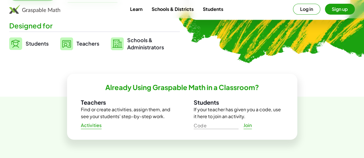
scroll to position [138, 0]
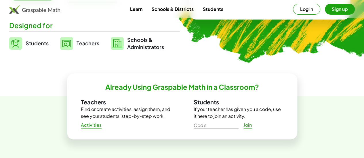
click at [99, 40] on span "Teachers" at bounding box center [87, 43] width 23 height 7
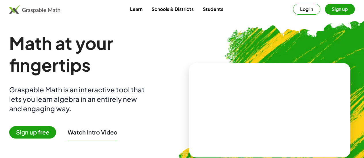
scroll to position [138, 0]
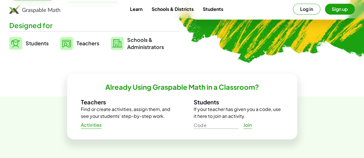
click at [216, 10] on link "Students" at bounding box center [213, 9] width 30 height 11
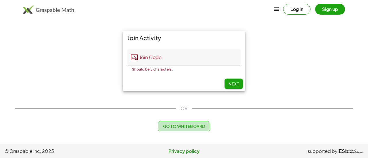
click at [184, 126] on span "Go to Whiteboard" at bounding box center [184, 126] width 42 height 5
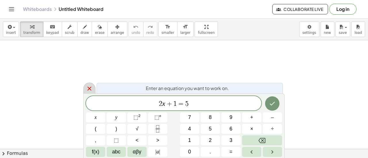
click at [89, 90] on icon at bounding box center [89, 88] width 7 height 7
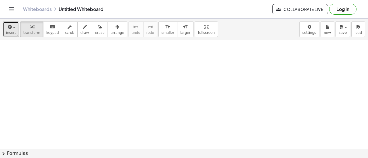
click at [9, 27] on icon "button" at bounding box center [9, 27] width 5 height 7
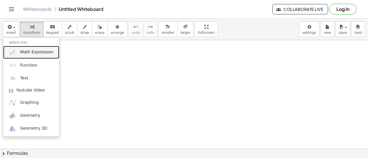
click at [36, 56] on link "Math Expression" at bounding box center [31, 52] width 56 height 13
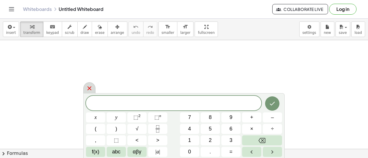
click at [89, 90] on icon at bounding box center [89, 88] width 7 height 7
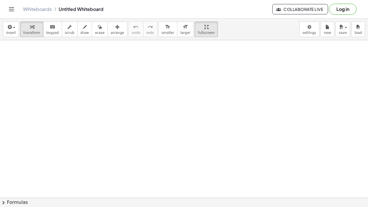
drag, startPoint x: 186, startPoint y: 36, endPoint x: 186, endPoint y: 71, distance: 34.8
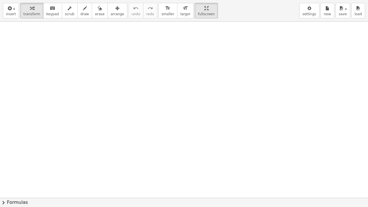
click at [186, 71] on div "insert select one: Math Expression Function Text Youtube Video Graphing Geometr…" at bounding box center [184, 103] width 368 height 207
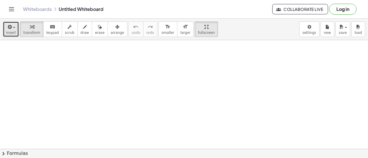
click at [14, 32] on span "insert" at bounding box center [11, 33] width 10 height 4
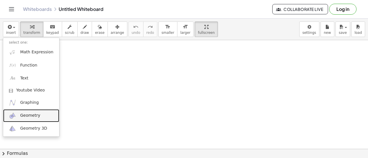
click at [29, 113] on span "Geometry" at bounding box center [30, 116] width 20 height 6
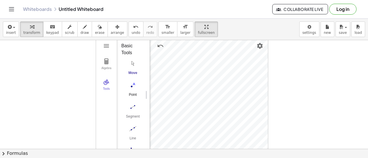
click at [139, 94] on div "Algebra Tools GeoGebra Geometry Basic Tools Move Point Segment Line Polygon Cir…" at bounding box center [182, 95] width 172 height 114
click at [139, 94] on div "Point" at bounding box center [132, 97] width 23 height 8
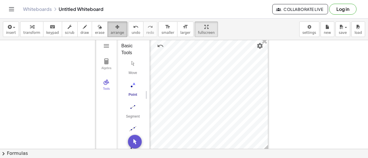
click at [112, 26] on button "arrange" at bounding box center [117, 30] width 20 height 16
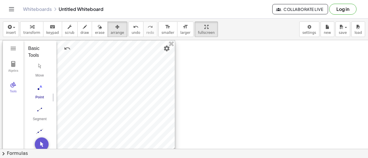
drag, startPoint x: 191, startPoint y: 81, endPoint x: 98, endPoint y: 84, distance: 92.9
click at [98, 84] on div at bounding box center [89, 98] width 172 height 114
click at [198, 29] on div "button" at bounding box center [206, 26] width 17 height 7
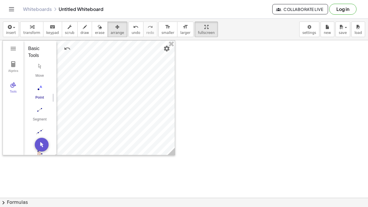
drag, startPoint x: 185, startPoint y: 29, endPoint x: 185, endPoint y: 64, distance: 34.8
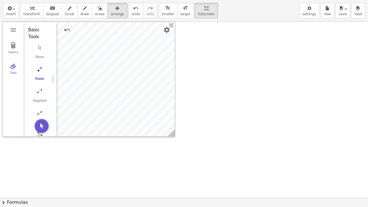
click at [185, 64] on div "insert select one: Math Expression Function Text Youtube Video Graphing Geometr…" at bounding box center [184, 103] width 368 height 207
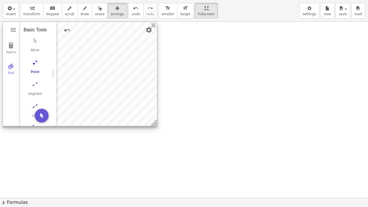
drag, startPoint x: 174, startPoint y: 135, endPoint x: 155, endPoint y: 124, distance: 21.0
click at [155, 124] on icon at bounding box center [153, 122] width 7 height 7
click at [132, 99] on div at bounding box center [79, 74] width 154 height 104
click at [145, 29] on img "Settings" at bounding box center [147, 30] width 7 height 7
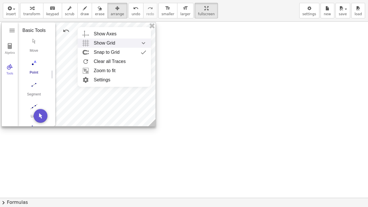
click at [112, 46] on span "Show Grid" at bounding box center [105, 43] width 22 height 9
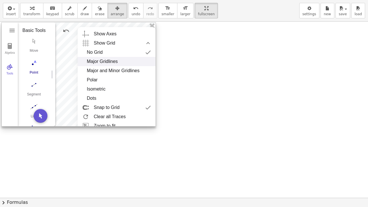
click at [109, 64] on div "Major Gridlines" at bounding box center [102, 61] width 31 height 9
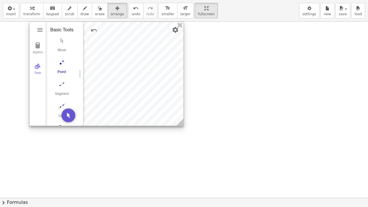
drag, startPoint x: 87, startPoint y: 109, endPoint x: 114, endPoint y: 76, distance: 42.9
click at [114, 76] on div at bounding box center [107, 74] width 154 height 104
click at [174, 33] on button "Settings" at bounding box center [175, 30] width 10 height 10
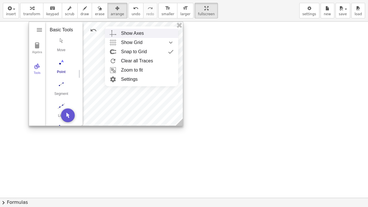
click at [163, 33] on div "Show Axes" at bounding box center [147, 33] width 53 height 9
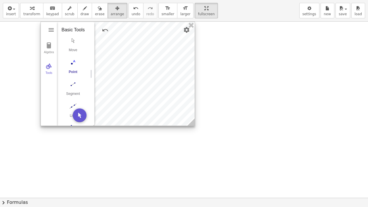
drag, startPoint x: 104, startPoint y: 113, endPoint x: 115, endPoint y: 91, distance: 25.1
click at [115, 91] on div at bounding box center [118, 74] width 154 height 104
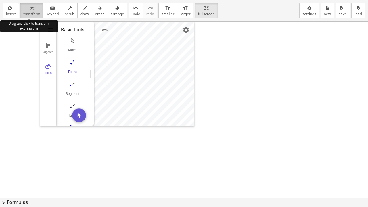
click at [32, 12] on span "transform" at bounding box center [31, 14] width 17 height 4
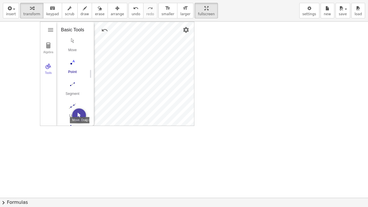
click at [80, 114] on img "Move. Drag or select object" at bounding box center [79, 115] width 14 height 14
click at [47, 53] on div "Algebra" at bounding box center [48, 55] width 14 height 8
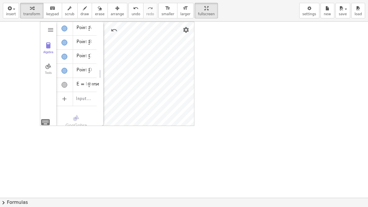
drag, startPoint x: 91, startPoint y: 72, endPoint x: 101, endPoint y: 72, distance: 9.5
click at [101, 72] on div "Geometry" at bounding box center [101, 74] width 5 height 104
click at [50, 66] on img "Geometry" at bounding box center [48, 66] width 7 height 7
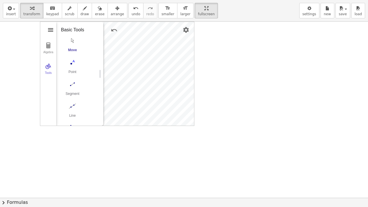
click at [52, 26] on img "Geometry" at bounding box center [50, 29] width 7 height 7
click at [115, 5] on icon "button" at bounding box center [117, 8] width 4 height 7
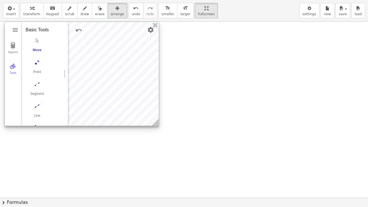
drag, startPoint x: 134, startPoint y: 78, endPoint x: 98, endPoint y: 76, distance: 35.4
click at [98, 76] on div at bounding box center [82, 74] width 154 height 104
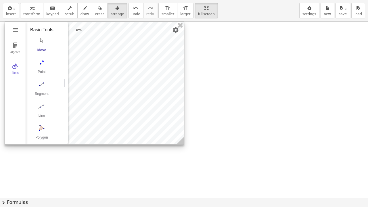
drag, startPoint x: 156, startPoint y: 122, endPoint x: 181, endPoint y: 140, distance: 31.2
click at [181, 140] on icon at bounding box center [179, 140] width 7 height 7
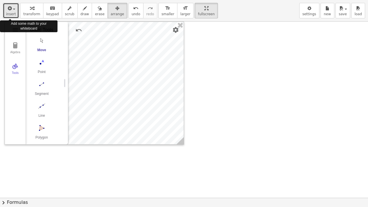
click at [13, 14] on span "insert" at bounding box center [11, 14] width 10 height 4
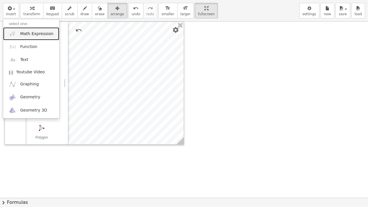
click at [28, 37] on link "Math Expression" at bounding box center [31, 33] width 56 height 13
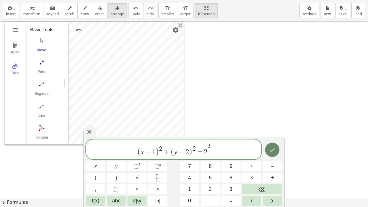
click at [273, 150] on icon "Done" at bounding box center [272, 150] width 5 height 4
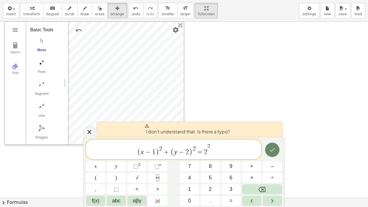
click at [272, 153] on icon "Done" at bounding box center [272, 149] width 7 height 7
click at [271, 155] on button "Done" at bounding box center [272, 150] width 14 height 14
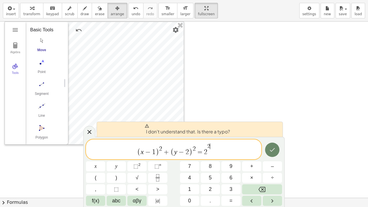
click at [271, 155] on button "Done" at bounding box center [272, 150] width 14 height 14
click at [239, 151] on span "( x − 1 ) 2 + ( y − 2 ) 2 = 2 2 ​" at bounding box center [173, 150] width 175 height 14
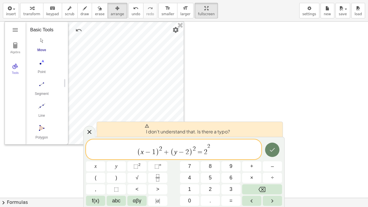
click at [268, 150] on button "Done" at bounding box center [272, 150] width 14 height 14
click at [95, 158] on span "x" at bounding box center [96, 166] width 2 height 8
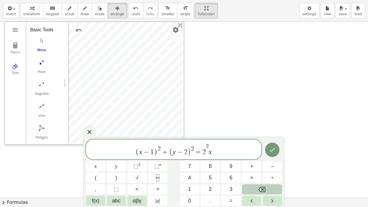
click at [263, 158] on icon "Backspace" at bounding box center [261, 189] width 7 height 5
click at [218, 144] on span "( x − 1 ) 2 + ( y − 2 ) 2 = 2 2 ​" at bounding box center [173, 150] width 175 height 14
click at [272, 149] on icon "Done" at bounding box center [272, 149] width 7 height 7
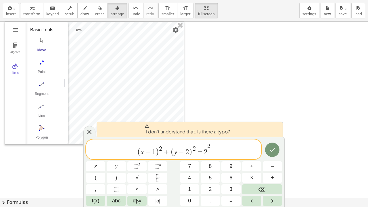
click at [212, 145] on span "( x − 1 ) 2 + ( y − 2 ) 2 = 2 2 ​" at bounding box center [173, 150] width 175 height 14
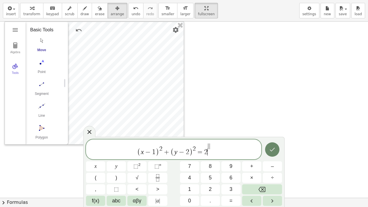
click at [275, 149] on icon "Done" at bounding box center [272, 149] width 7 height 7
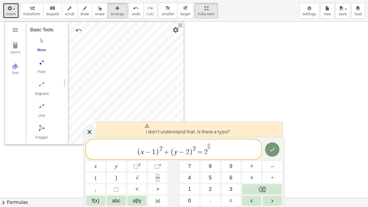
click at [10, 14] on span "insert" at bounding box center [11, 14] width 10 height 4
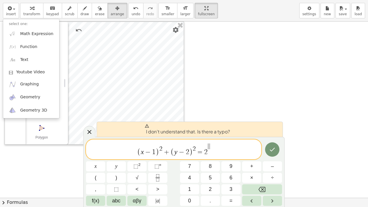
click at [214, 149] on span "( x − 1 ) 2 + ( y − 2 ) 2 = 2" at bounding box center [173, 150] width 175 height 14
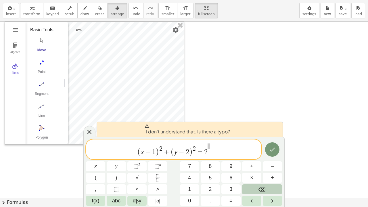
click at [263, 158] on icon "Backspace" at bounding box center [261, 189] width 7 height 5
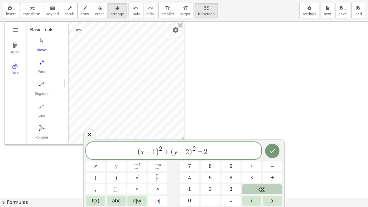
click at [263, 158] on icon "Backspace" at bounding box center [261, 189] width 7 height 5
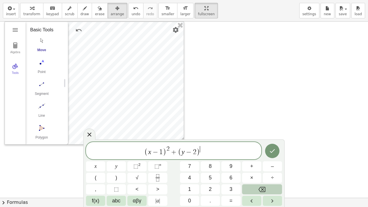
click at [263, 158] on icon "Backspace" at bounding box center [261, 189] width 7 height 5
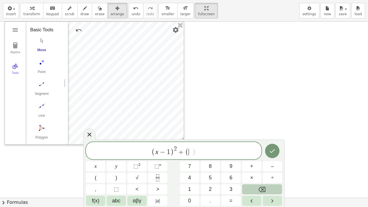
click at [263, 158] on icon "Backspace" at bounding box center [261, 189] width 7 height 5
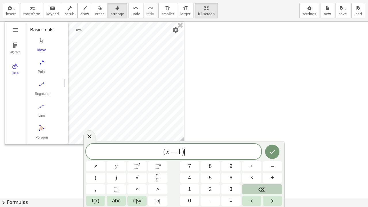
click at [263, 158] on icon "Backspace" at bounding box center [261, 189] width 7 height 5
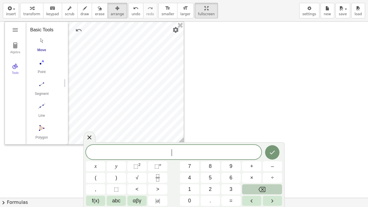
click at [263, 158] on icon "Backspace" at bounding box center [261, 189] width 7 height 5
click at [89, 137] on icon at bounding box center [89, 137] width 4 height 4
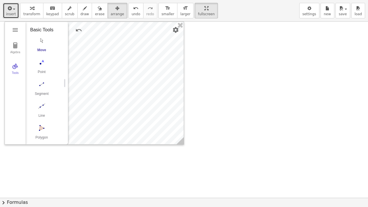
click at [12, 10] on div "button" at bounding box center [11, 8] width 10 height 7
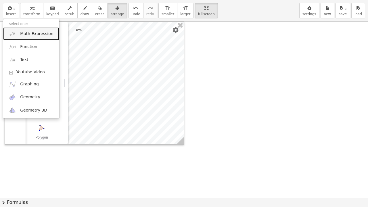
click at [38, 30] on link "Math Expression" at bounding box center [31, 33] width 56 height 13
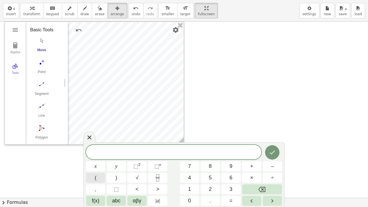
click at [99, 158] on button "(" at bounding box center [95, 178] width 19 height 10
click at [97, 158] on button "x" at bounding box center [95, 166] width 19 height 10
click at [271, 158] on span "–" at bounding box center [272, 166] width 3 height 8
click at [195, 158] on button "1" at bounding box center [189, 189] width 19 height 10
click at [199, 148] on span "( x − 1 ) ​" at bounding box center [173, 151] width 175 height 9
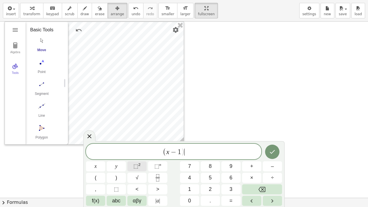
click at [139, 158] on sup "2" at bounding box center [139, 164] width 2 height 4
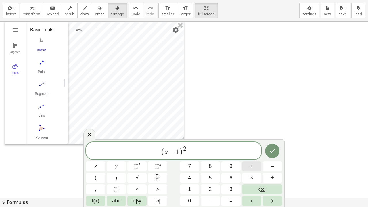
click at [252, 158] on span "+" at bounding box center [251, 166] width 3 height 8
click at [102, 158] on button "(" at bounding box center [95, 178] width 19 height 10
click at [117, 158] on span "y" at bounding box center [116, 166] width 2 height 8
click at [276, 158] on button "–" at bounding box center [272, 166] width 19 height 10
click at [211, 158] on span "2" at bounding box center [210, 189] width 3 height 8
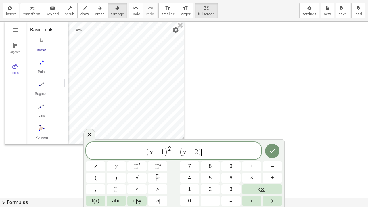
click at [212, 149] on span "( x − 1 ) 2 + ( y − 2 ) ​" at bounding box center [173, 150] width 175 height 11
click at [136, 158] on span "⬚" at bounding box center [135, 166] width 5 height 6
click at [230, 158] on span "=" at bounding box center [230, 201] width 3 height 8
click at [213, 158] on button "2" at bounding box center [210, 189] width 19 height 10
click at [138, 158] on span "⬚" at bounding box center [135, 166] width 5 height 6
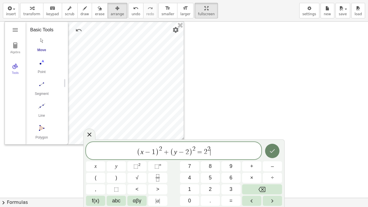
click at [275, 149] on icon "Done" at bounding box center [272, 151] width 5 height 4
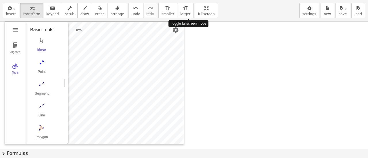
drag, startPoint x: 195, startPoint y: 5, endPoint x: 195, endPoint y: -29, distance: 34.8
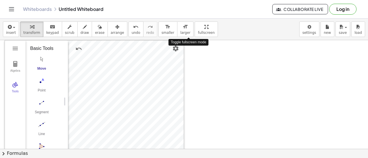
click at [195, 0] on html "Graspable Math Activities Get Started Activity Bank Assigned Work Classes White…" at bounding box center [184, 79] width 368 height 158
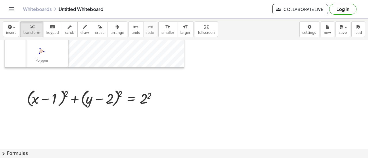
scroll to position [91, 0]
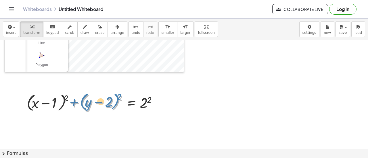
click at [76, 104] on div at bounding box center [94, 103] width 140 height 22
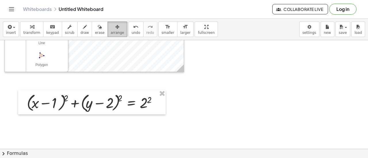
click at [113, 26] on button "arrange" at bounding box center [117, 30] width 20 height 16
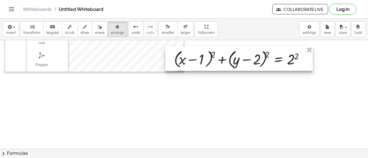
drag, startPoint x: 88, startPoint y: 106, endPoint x: 235, endPoint y: 62, distance: 153.8
click at [235, 62] on div at bounding box center [238, 59] width 147 height 25
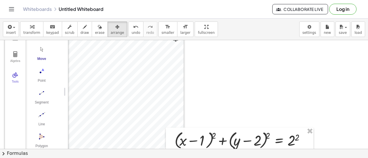
scroll to position [0, 0]
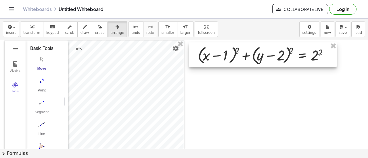
drag, startPoint x: 270, startPoint y: 143, endPoint x: 293, endPoint y: 48, distance: 98.0
click at [293, 48] on div at bounding box center [262, 55] width 147 height 25
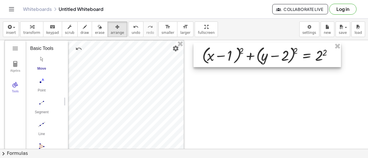
drag, startPoint x: 336, startPoint y: 66, endPoint x: 340, endPoint y: 66, distance: 4.0
click at [340, 66] on div at bounding box center [266, 55] width 147 height 25
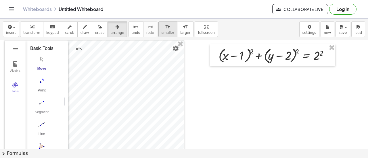
click at [162, 31] on span "smaller" at bounding box center [168, 33] width 13 height 4
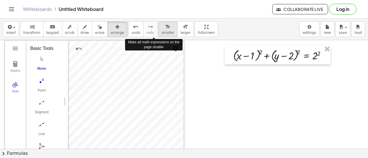
click at [162, 31] on span "smaller" at bounding box center [168, 33] width 13 height 4
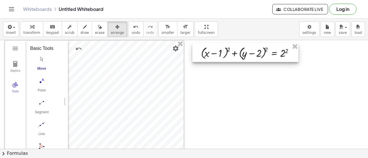
drag, startPoint x: 316, startPoint y: 60, endPoint x: 284, endPoint y: 57, distance: 32.3
click at [284, 57] on div at bounding box center [245, 52] width 106 height 19
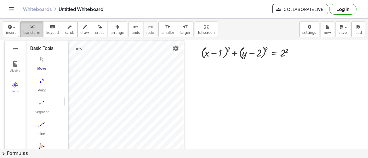
click at [35, 31] on span "transform" at bounding box center [31, 33] width 17 height 4
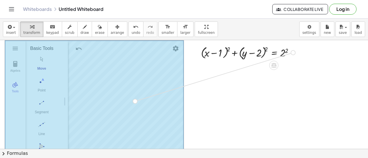
drag, startPoint x: 292, startPoint y: 53, endPoint x: 128, endPoint y: 102, distance: 170.8
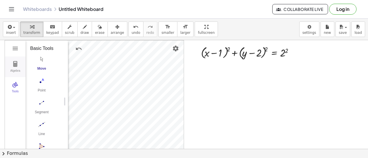
click at [16, 70] on div "Algebra" at bounding box center [15, 73] width 18 height 8
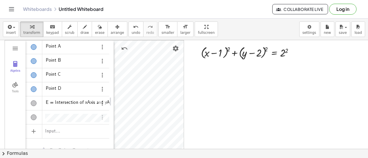
drag, startPoint x: 66, startPoint y: 101, endPoint x: 112, endPoint y: 100, distance: 45.7
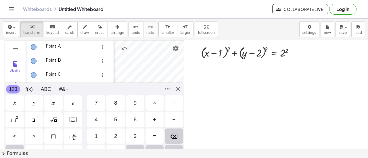
click at [74, 129] on div "GeoGebra Geometry Clear All Open Save online Save to your computer Share Export…" at bounding box center [94, 101] width 179 height 123
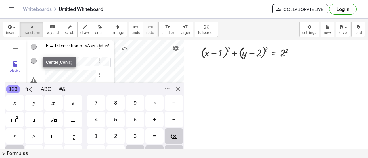
scroll to position [67, 0]
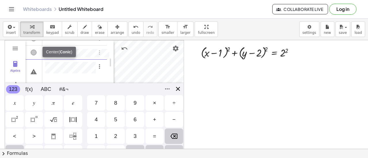
scroll to position [4, 0]
click at [178, 91] on div "GeoGebra Geometry Clear All Open Save online Save to your computer Share Export…" at bounding box center [94, 101] width 179 height 123
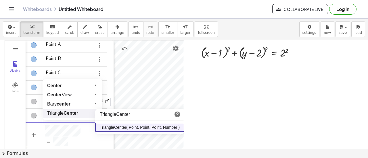
scroll to position [3, 0]
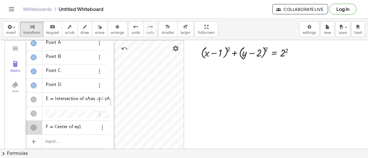
scroll to position [7, 0]
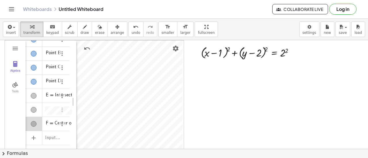
drag, startPoint x: 110, startPoint y: 101, endPoint x: 71, endPoint y: 101, distance: 39.7
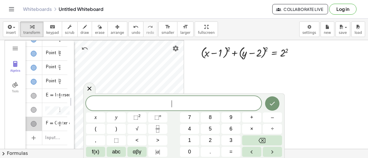
click at [215, 99] on div "​" at bounding box center [173, 103] width 175 height 14
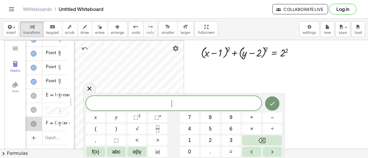
click at [258, 108] on div "​" at bounding box center [173, 103] width 175 height 14
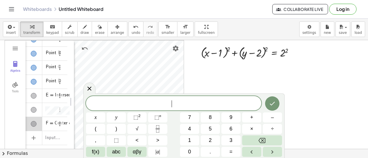
click at [209, 140] on span "2" at bounding box center [210, 141] width 3 height 8
click at [212, 143] on div "2 ​ x y ⬚ 2 ⬚ n 7 8 9 + – ( ) √ 4 5 6 × ÷ , ⬚ < > 1 2 3 f(x) abc αβγ | a | 0 . =" at bounding box center [184, 126] width 196 height 61
click at [212, 143] on button "2" at bounding box center [210, 141] width 19 height 10
click at [274, 103] on icon "Done" at bounding box center [272, 104] width 5 height 4
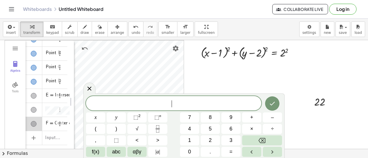
click at [250, 103] on span "​" at bounding box center [173, 104] width 175 height 8
click at [210, 118] on div "​ x y ⬚ 2 ⬚ n 7 8 9 + – ( ) √ 4 5 6 × ÷ , ⬚ < > 1 2 3 f(x) abc αβγ | a | 0 . =" at bounding box center [184, 126] width 196 height 61
click at [210, 118] on span "8" at bounding box center [210, 118] width 3 height 8
click at [275, 103] on icon "Done" at bounding box center [272, 103] width 7 height 7
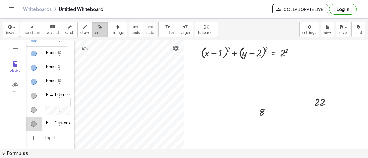
click at [95, 31] on span "erase" at bounding box center [99, 33] width 9 height 4
drag, startPoint x: 252, startPoint y: 111, endPoint x: 270, endPoint y: 110, distance: 17.6
drag, startPoint x: 255, startPoint y: 110, endPoint x: 330, endPoint y: 101, distance: 75.8
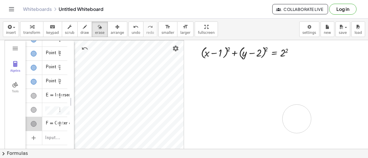
drag, startPoint x: 330, startPoint y: 101, endPoint x: 250, endPoint y: 130, distance: 84.9
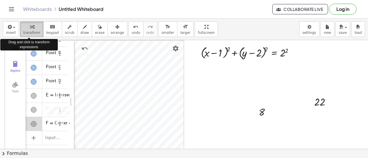
click at [30, 29] on icon "button" at bounding box center [32, 27] width 4 height 7
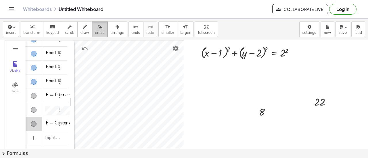
click at [95, 31] on span "erase" at bounding box center [99, 33] width 9 height 4
drag, startPoint x: 258, startPoint y: 106, endPoint x: 296, endPoint y: 106, distance: 37.9
click at [31, 32] on span "transform" at bounding box center [31, 33] width 17 height 4
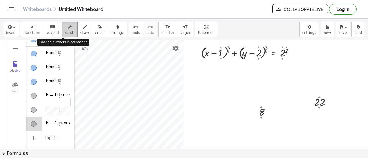
click at [65, 31] on span "scrub" at bounding box center [69, 33] width 9 height 4
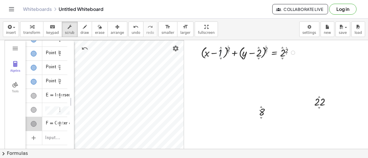
click at [220, 47] on div "▲" at bounding box center [221, 47] width 3 height 3
click at [220, 58] on div "▼" at bounding box center [221, 58] width 3 height 3
drag, startPoint x: 220, startPoint y: 58, endPoint x: 223, endPoint y: 49, distance: 9.4
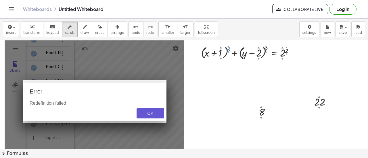
scroll to position [20, 0]
click at [229, 46] on div at bounding box center [249, 52] width 103 height 16
click at [154, 112] on div "OK" at bounding box center [150, 113] width 18 height 5
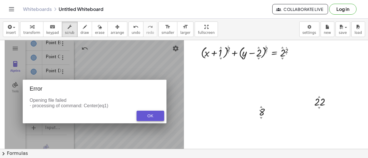
click at [150, 114] on div "OK" at bounding box center [150, 116] width 18 height 5
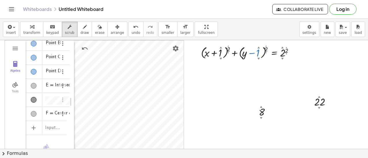
drag, startPoint x: 258, startPoint y: 56, endPoint x: 258, endPoint y: 50, distance: 5.5
click at [258, 50] on div at bounding box center [249, 52] width 103 height 16
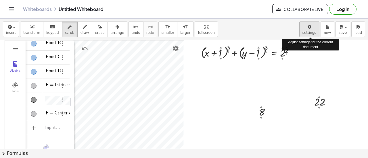
click at [315, 26] on body "Graspable Math Activities Get Started Activity Bank Assigned Work Classes White…" at bounding box center [184, 79] width 368 height 158
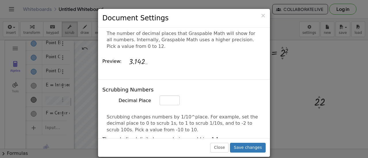
scroll to position [284, 0]
click at [263, 16] on span "×" at bounding box center [262, 15] width 5 height 7
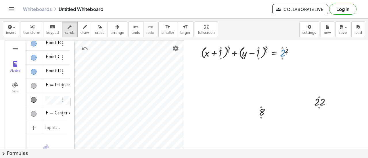
click at [283, 51] on div at bounding box center [249, 52] width 103 height 16
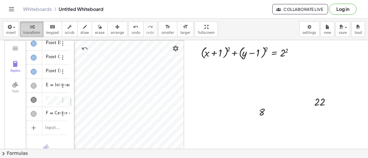
click at [35, 30] on button "transform" at bounding box center [31, 30] width 23 height 16
click at [215, 53] on div at bounding box center [249, 52] width 103 height 16
click at [251, 53] on div at bounding box center [249, 52] width 103 height 16
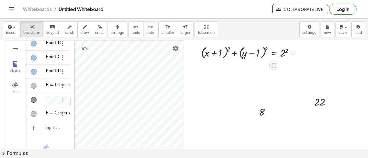
drag, startPoint x: 251, startPoint y: 53, endPoint x: 255, endPoint y: 53, distance: 3.7
click at [255, 53] on div at bounding box center [249, 52] width 103 height 16
click at [252, 53] on div at bounding box center [249, 52] width 103 height 16
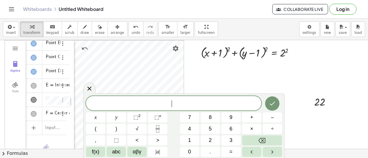
click at [206, 140] on button "2" at bounding box center [210, 141] width 19 height 10
click at [98, 120] on button "x" at bounding box center [95, 118] width 19 height 10
click at [263, 138] on icon "Backspace" at bounding box center [261, 140] width 7 height 7
click at [96, 128] on span "(" at bounding box center [96, 129] width 2 height 8
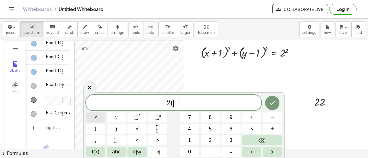
click at [100, 118] on button "x" at bounding box center [95, 118] width 19 height 10
click at [214, 153] on button "." at bounding box center [210, 152] width 19 height 10
click at [212, 139] on button "2" at bounding box center [210, 141] width 19 height 10
click at [267, 139] on button "Backspace" at bounding box center [262, 141] width 40 height 10
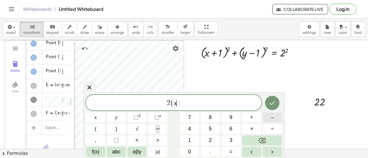
click at [274, 122] on button "–" at bounding box center [272, 118] width 19 height 10
click at [212, 141] on button "2" at bounding box center [210, 141] width 19 height 10
click at [113, 119] on button "y" at bounding box center [116, 118] width 19 height 10
click at [197, 105] on span "2 ( x − 2 y ) ​" at bounding box center [173, 103] width 175 height 9
click at [275, 120] on button "–" at bounding box center [272, 118] width 19 height 10
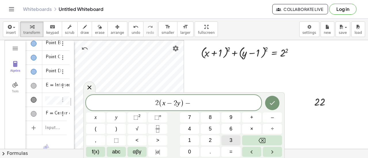
click at [233, 139] on button "3" at bounding box center [230, 141] width 19 height 10
click at [95, 131] on span "(" at bounding box center [96, 129] width 2 height 8
click at [212, 141] on button "2" at bounding box center [210, 141] width 19 height 10
click at [103, 118] on button "x" at bounding box center [95, 118] width 19 height 10
click at [252, 122] on span "+" at bounding box center [251, 118] width 3 height 8
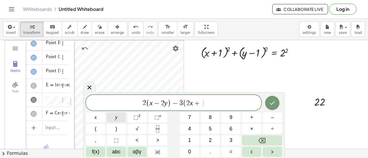
click at [117, 122] on button "y" at bounding box center [116, 118] width 19 height 10
click at [216, 107] on span "2 ( x − 2 y ) − 3 ( 2 x + y ) ​" at bounding box center [173, 103] width 175 height 9
click at [274, 120] on span "–" at bounding box center [272, 118] width 3 height 8
click at [206, 141] on button "2" at bounding box center [210, 141] width 19 height 10
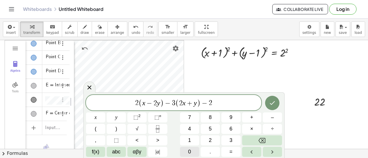
click at [190, 151] on span "0" at bounding box center [189, 152] width 3 height 8
click at [272, 103] on icon "Done" at bounding box center [272, 103] width 7 height 7
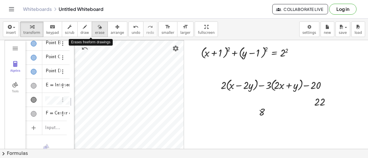
click at [95, 28] on div "button" at bounding box center [99, 26] width 9 height 7
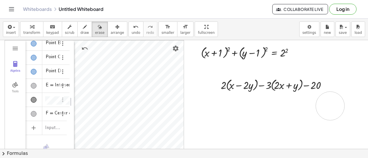
drag, startPoint x: 258, startPoint y: 111, endPoint x: 337, endPoint y: 106, distance: 78.7
click at [115, 28] on icon "button" at bounding box center [117, 27] width 4 height 7
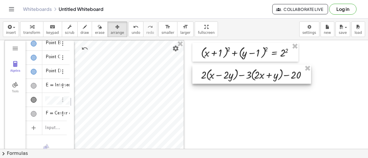
drag, startPoint x: 276, startPoint y: 77, endPoint x: 257, endPoint y: 66, distance: 22.4
click at [257, 66] on div at bounding box center [251, 74] width 119 height 19
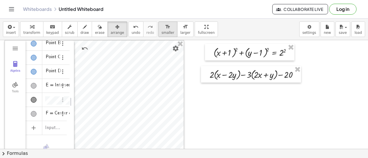
click at [165, 26] on icon "format_size" at bounding box center [167, 27] width 5 height 7
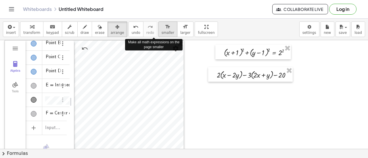
click at [165, 26] on icon "format_size" at bounding box center [167, 27] width 5 height 7
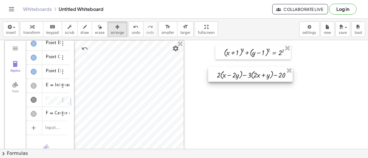
click at [243, 70] on div at bounding box center [250, 74] width 85 height 15
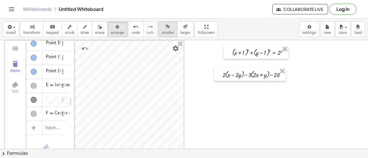
click at [162, 31] on span "smaller" at bounding box center [168, 33] width 13 height 4
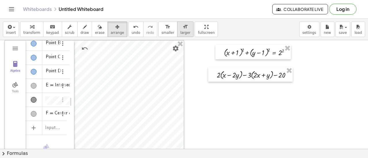
click at [180, 31] on span "larger" at bounding box center [185, 33] width 10 height 4
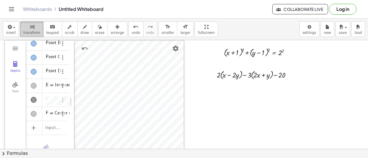
click at [33, 32] on span "transform" at bounding box center [31, 33] width 17 height 4
click at [229, 76] on div at bounding box center [256, 75] width 84 height 12
click at [253, 83] on icon at bounding box center [251, 86] width 6 height 6
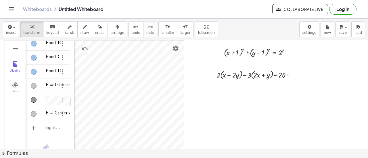
click at [228, 74] on div at bounding box center [256, 75] width 84 height 12
click at [261, 74] on div at bounding box center [256, 75] width 84 height 12
click at [281, 74] on div at bounding box center [256, 75] width 84 height 12
click at [289, 74] on div at bounding box center [288, 75] width 3 height 3
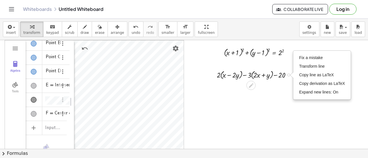
click at [285, 81] on div "+ · 2 · ( + x − · 2 · y ) − · 3 · ( + · 2 · x + y ) − 20 Fix a mistake Transfor…" at bounding box center [250, 74] width 85 height 15
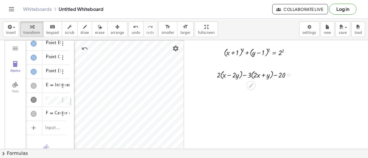
click at [218, 75] on div at bounding box center [256, 75] width 84 height 12
drag, startPoint x: 217, startPoint y: 76, endPoint x: 224, endPoint y: 76, distance: 6.6
click at [224, 76] on div at bounding box center [256, 75] width 84 height 12
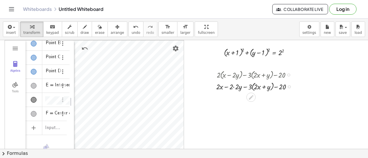
click at [234, 87] on div at bounding box center [255, 86] width 85 height 12
drag, startPoint x: 243, startPoint y: 99, endPoint x: 256, endPoint y: 99, distance: 13.5
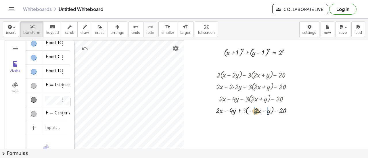
drag, startPoint x: 245, startPoint y: 112, endPoint x: 258, endPoint y: 112, distance: 12.4
click at [258, 112] on div at bounding box center [256, 110] width 86 height 12
click at [249, 123] on div at bounding box center [256, 121] width 86 height 11
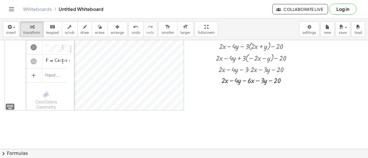
scroll to position [53, 0]
click at [236, 80] on div at bounding box center [256, 79] width 86 height 11
click at [231, 80] on div at bounding box center [256, 79] width 86 height 11
drag, startPoint x: 244, startPoint y: 80, endPoint x: 212, endPoint y: 80, distance: 32.5
click at [212, 80] on div "+ · 2 · ( + x − · 2 · y ) − · 3 · ( + · 2 · x + y ) − 20 + · 2 · x − · 2 · 2 · …" at bounding box center [250, 50] width 86 height 72
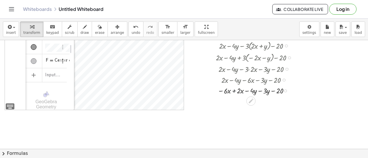
click at [233, 90] on div at bounding box center [256, 90] width 86 height 11
click at [253, 102] on div at bounding box center [256, 101] width 86 height 11
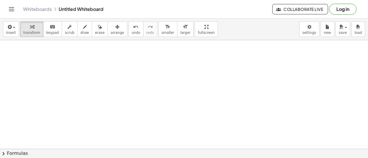
scroll to position [92, 0]
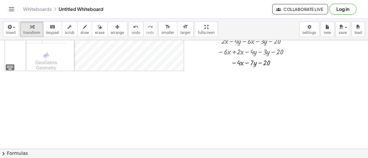
click at [363, 51] on div at bounding box center [184, 57] width 368 height 219
drag, startPoint x: 363, startPoint y: 51, endPoint x: 368, endPoint y: 51, distance: 4.4
click at [368, 51] on div "GeoGebra Geometry Clear All Open Save online Save to your computer Share Export…" at bounding box center [184, 94] width 368 height 109
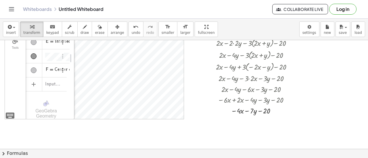
scroll to position [44, 0]
click at [328, 85] on div at bounding box center [184, 105] width 368 height 219
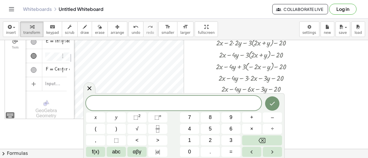
click at [328, 85] on div at bounding box center [184, 105] width 368 height 219
click at [217, 142] on button "2" at bounding box center [210, 141] width 19 height 10
click at [276, 104] on button "Done" at bounding box center [272, 104] width 14 height 14
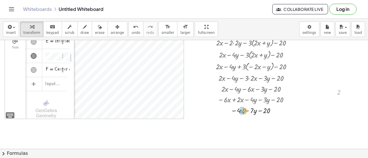
drag, startPoint x: 339, startPoint y: 94, endPoint x: 244, endPoint y: 113, distance: 97.1
click at [241, 123] on div at bounding box center [256, 121] width 86 height 11
click at [323, 96] on div at bounding box center [184, 105] width 368 height 219
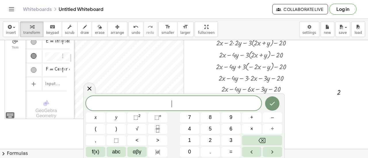
click at [323, 96] on div at bounding box center [184, 105] width 368 height 219
click at [275, 120] on button "–" at bounding box center [272, 118] width 19 height 10
click at [234, 144] on button "3" at bounding box center [230, 141] width 19 height 10
click at [272, 107] on icon "Done" at bounding box center [272, 103] width 7 height 7
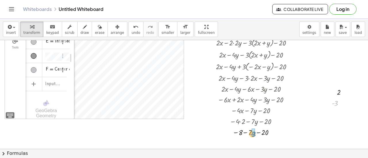
drag, startPoint x: 336, startPoint y: 104, endPoint x: 255, endPoint y: 135, distance: 87.2
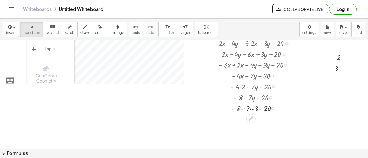
scroll to position [81, 0]
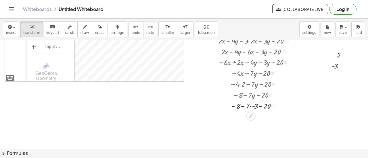
click at [250, 107] on div at bounding box center [256, 105] width 86 height 11
click at [248, 117] on div at bounding box center [256, 116] width 86 height 11
click at [257, 126] on div at bounding box center [256, 127] width 86 height 11
click at [253, 138] on div at bounding box center [256, 137] width 86 height 11
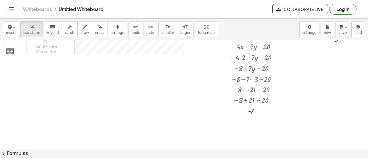
scroll to position [108, 0]
click at [43, 66] on div at bounding box center [184, 96] width 368 height 328
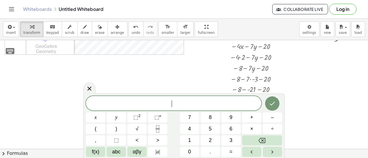
click at [43, 66] on div at bounding box center [184, 96] width 368 height 328
click at [269, 124] on div "**********" at bounding box center [184, 126] width 196 height 61
click at [273, 119] on span "–" at bounding box center [272, 118] width 3 height 8
click at [216, 140] on button "2" at bounding box center [210, 141] width 19 height 10
click at [97, 130] on button "(" at bounding box center [95, 129] width 19 height 10
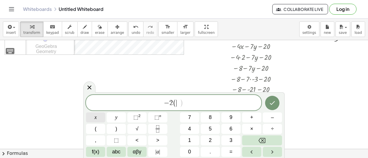
click at [99, 119] on button "x" at bounding box center [95, 118] width 19 height 10
click at [253, 115] on span "+" at bounding box center [251, 118] width 3 height 8
click at [190, 129] on span "4" at bounding box center [189, 129] width 3 height 8
click at [201, 98] on div "**********" at bounding box center [173, 103] width 175 height 16
click at [268, 117] on button "–" at bounding box center [272, 118] width 19 height 10
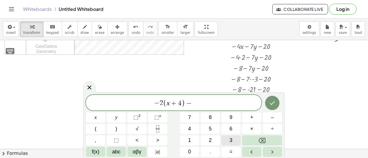
click at [231, 143] on span "3" at bounding box center [230, 141] width 3 height 8
click at [229, 150] on button "=" at bounding box center [230, 152] width 19 height 10
click at [95, 119] on span "x" at bounding box center [96, 118] width 2 height 8
click at [277, 118] on button "–" at bounding box center [272, 118] width 19 height 10
click at [228, 142] on button "3" at bounding box center [230, 141] width 19 height 10
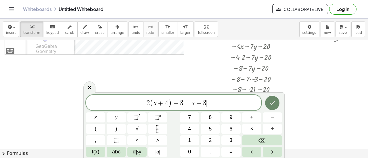
click at [274, 105] on icon "Done" at bounding box center [272, 103] width 7 height 7
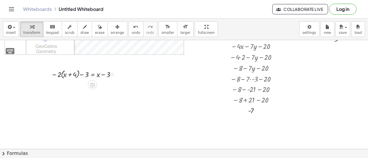
click at [103, 75] on div at bounding box center [84, 74] width 73 height 12
drag, startPoint x: 58, startPoint y: 74, endPoint x: 64, endPoint y: 75, distance: 6.1
click at [70, 86] on div at bounding box center [82, 86] width 79 height 12
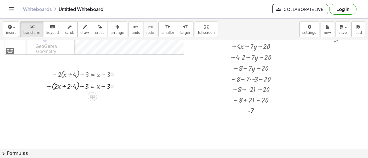
click at [70, 86] on div at bounding box center [82, 86] width 79 height 12
click at [71, 85] on div at bounding box center [82, 86] width 79 height 12
click at [55, 100] on div at bounding box center [82, 98] width 79 height 12
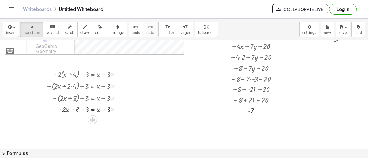
click at [84, 110] on div at bounding box center [82, 109] width 79 height 11
click at [82, 110] on div at bounding box center [82, 109] width 79 height 11
drag, startPoint x: 79, startPoint y: 121, endPoint x: 118, endPoint y: 120, distance: 38.8
click at [118, 120] on div at bounding box center [82, 120] width 79 height 11
drag, startPoint x: 79, startPoint y: 121, endPoint x: 110, endPoint y: 120, distance: 31.6
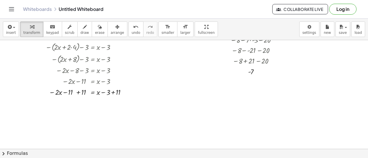
scroll to position [148, 0]
click at [112, 92] on div at bounding box center [89, 91] width 92 height 11
click at [77, 103] on div at bounding box center [89, 102] width 92 height 11
drag, startPoint x: 97, startPoint y: 102, endPoint x: 77, endPoint y: 103, distance: 20.4
click at [77, 103] on div at bounding box center [89, 102] width 92 height 11
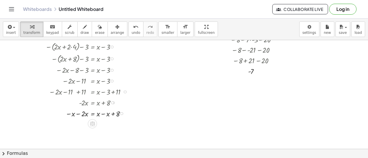
click at [80, 114] on div at bounding box center [89, 113] width 92 height 11
click at [103, 125] on div at bounding box center [89, 124] width 92 height 11
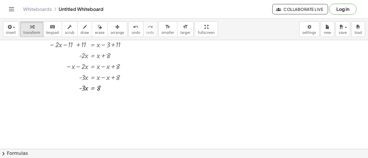
scroll to position [195, 0]
drag, startPoint x: 82, startPoint y: 88, endPoint x: 100, endPoint y: 94, distance: 18.5
click at [83, 102] on div at bounding box center [89, 100] width 92 height 15
click at [99, 116] on div at bounding box center [89, 115] width 92 height 15
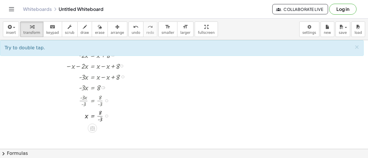
click at [99, 116] on div at bounding box center [89, 115] width 92 height 15
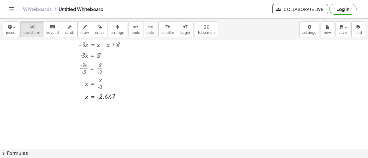
scroll to position [228, 0]
click at [92, 107] on icon at bounding box center [92, 106] width 6 height 6
click at [116, 109] on div at bounding box center [115, 106] width 9 height 9
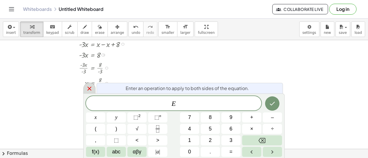
click at [90, 88] on icon at bounding box center [89, 89] width 4 height 4
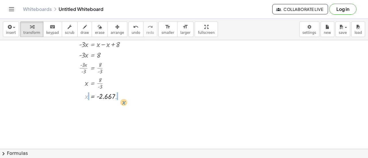
drag, startPoint x: 82, startPoint y: 93, endPoint x: 121, endPoint y: 96, distance: 38.6
click at [121, 96] on div at bounding box center [89, 96] width 92 height 11
click at [133, 29] on icon "undo" at bounding box center [135, 27] width 5 height 7
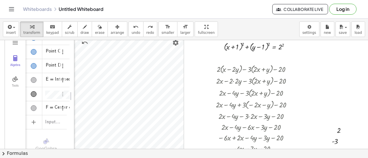
scroll to position [0, 0]
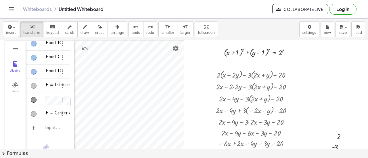
click at [12, 11] on icon "Toggle navigation" at bounding box center [11, 9] width 7 height 7
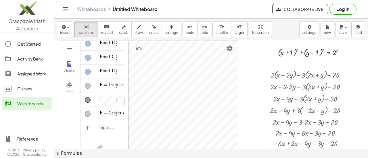
click at [28, 104] on div "Whiteboards" at bounding box center [33, 103] width 32 height 7
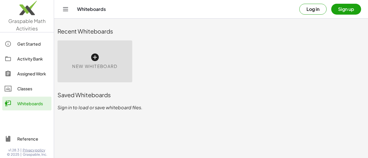
click at [118, 72] on div "New Whiteboard" at bounding box center [94, 62] width 75 height 42
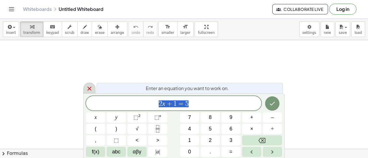
click at [90, 89] on icon at bounding box center [89, 88] width 7 height 7
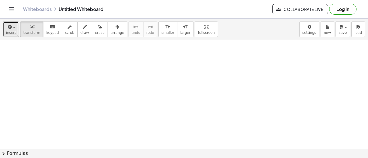
click at [14, 32] on span "insert" at bounding box center [11, 33] width 10 height 4
